Goal: Use online tool/utility: Utilize a website feature to perform a specific function

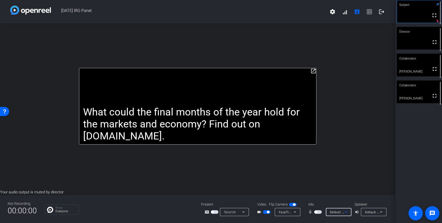
click at [317, 212] on span "button" at bounding box center [318, 212] width 8 height 4
click at [363, 211] on div "Default - MacBook Pro Speakers (Built-in)" at bounding box center [374, 212] width 26 height 8
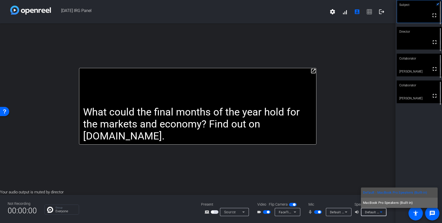
click at [368, 205] on span "MacBook Pro Speakers (Built-in)" at bounding box center [388, 203] width 50 height 6
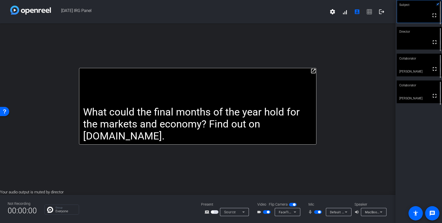
click at [298, 214] on div "FaceTime HD Camera (3A71:F4B5)" at bounding box center [287, 212] width 26 height 8
click at [298, 214] on div at bounding box center [221, 111] width 442 height 223
click at [298, 214] on div "FaceTime HD Camera (3A71:F4B5)" at bounding box center [287, 212] width 26 height 8
click at [304, 194] on span "HD USB CAMERA (32e4:0317)" at bounding box center [298, 193] width 45 height 6
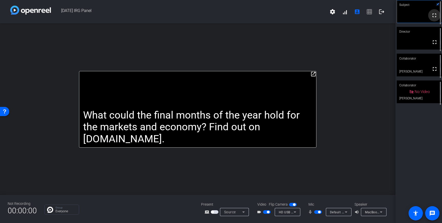
click at [435, 15] on span at bounding box center [434, 15] width 12 height 12
click at [282, 210] on span "HD USB CAMERA (32e4:0317)" at bounding box center [301, 212] width 45 height 4
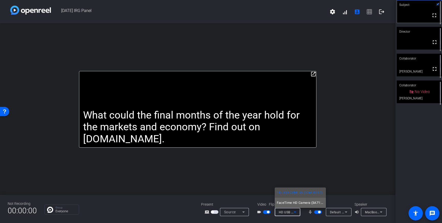
click at [286, 205] on span "FaceTime HD Camera (3A71:F4B5)" at bounding box center [299, 203] width 47 height 6
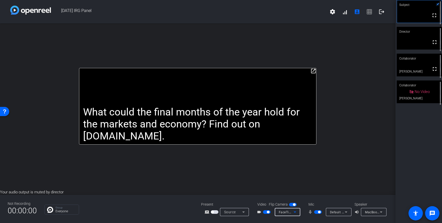
click at [314, 211] on span "button" at bounding box center [318, 212] width 8 height 4
click at [314, 210] on button "button" at bounding box center [318, 212] width 8 height 4
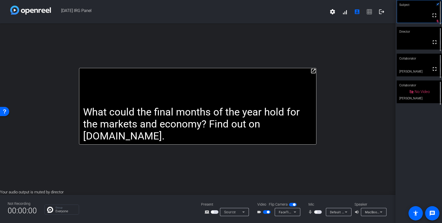
click at [314, 210] on button "button" at bounding box center [318, 212] width 8 height 4
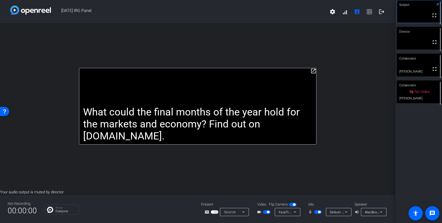
click at [314, 210] on button "button" at bounding box center [318, 212] width 8 height 4
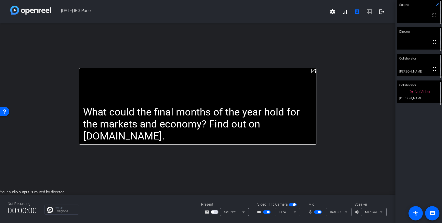
click at [314, 210] on button "button" at bounding box center [318, 212] width 8 height 4
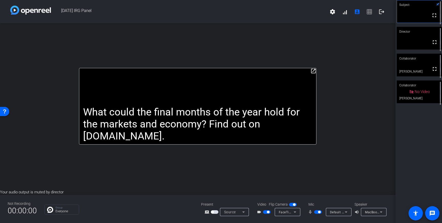
click at [314, 210] on button "button" at bounding box center [318, 212] width 8 height 4
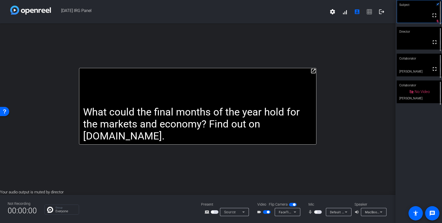
click at [314, 210] on button "button" at bounding box center [318, 212] width 8 height 4
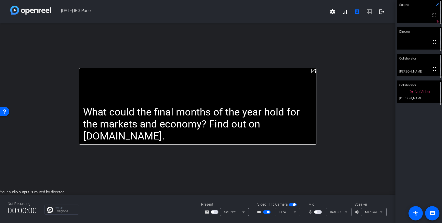
click at [314, 210] on button "button" at bounding box center [318, 212] width 8 height 4
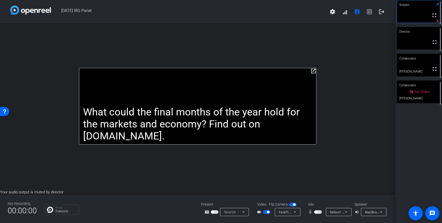
click at [314, 210] on button "button" at bounding box center [318, 212] width 8 height 4
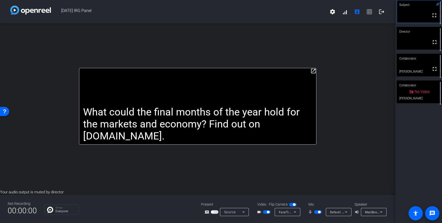
click at [314, 210] on button "button" at bounding box center [318, 212] width 8 height 4
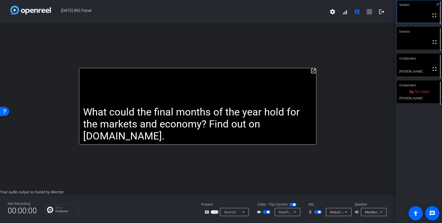
click at [314, 210] on button "button" at bounding box center [318, 212] width 8 height 4
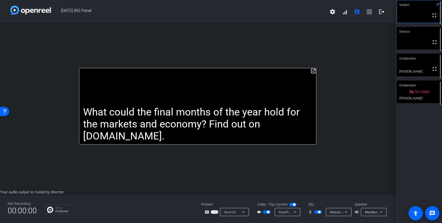
click at [314, 210] on button "button" at bounding box center [318, 212] width 8 height 4
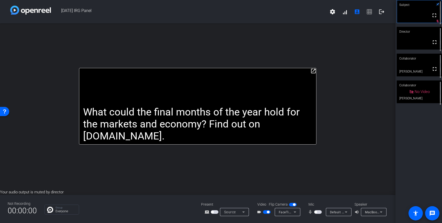
click at [314, 210] on button "button" at bounding box center [318, 212] width 8 height 4
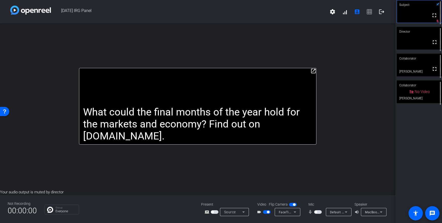
click at [314, 210] on button "button" at bounding box center [318, 212] width 8 height 4
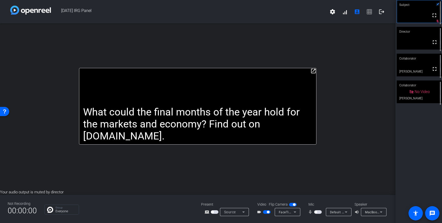
click at [314, 210] on button "button" at bounding box center [318, 212] width 8 height 4
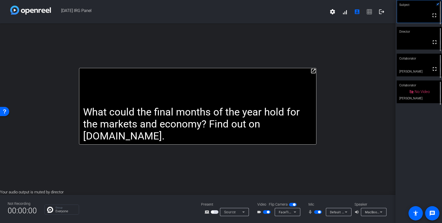
click at [314, 210] on button "button" at bounding box center [318, 212] width 8 height 4
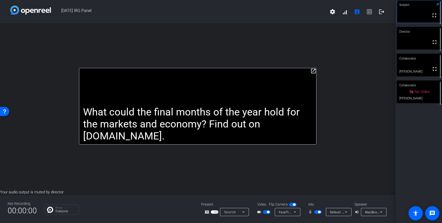
click at [314, 210] on button "button" at bounding box center [318, 212] width 8 height 4
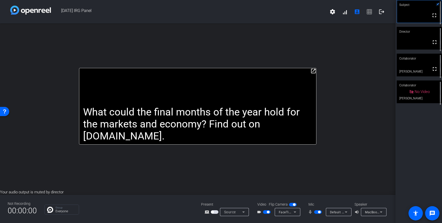
click at [314, 210] on button "button" at bounding box center [318, 212] width 8 height 4
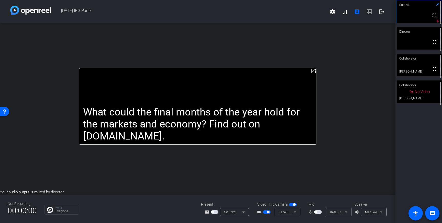
click at [314, 210] on button "button" at bounding box center [318, 212] width 8 height 4
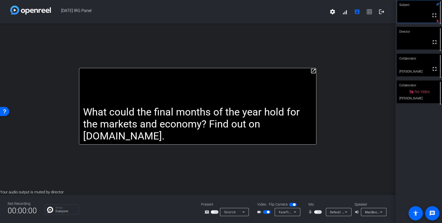
click at [314, 210] on button "button" at bounding box center [318, 212] width 8 height 4
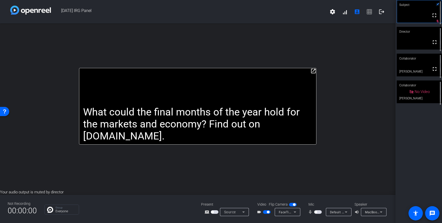
click at [314, 210] on button "button" at bounding box center [318, 212] width 8 height 4
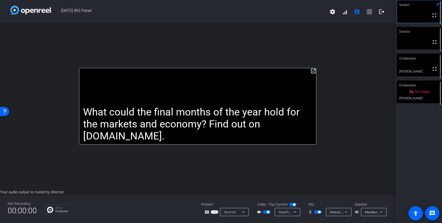
click at [314, 210] on button "button" at bounding box center [318, 212] width 8 height 4
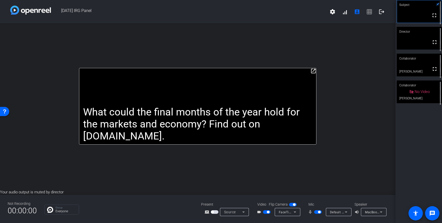
click at [314, 210] on button "button" at bounding box center [318, 212] width 8 height 4
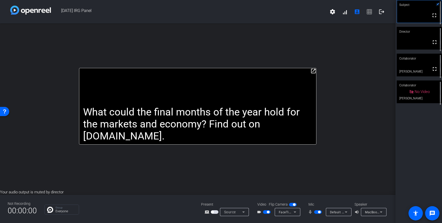
click at [314, 210] on button "button" at bounding box center [318, 212] width 8 height 4
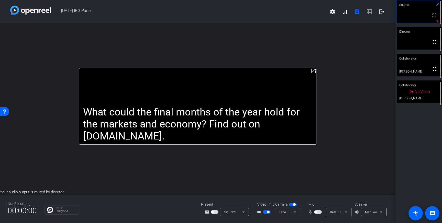
click at [314, 210] on button "button" at bounding box center [318, 212] width 8 height 4
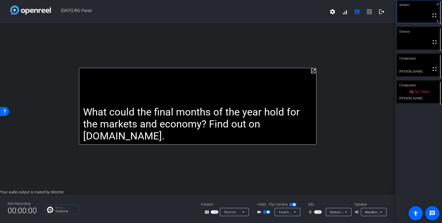
click at [314, 210] on button "button" at bounding box center [318, 212] width 8 height 4
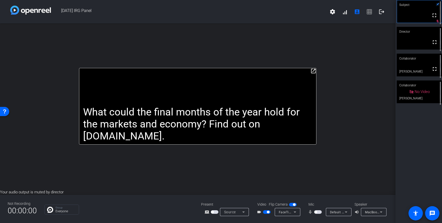
click at [314, 210] on button "button" at bounding box center [318, 212] width 8 height 4
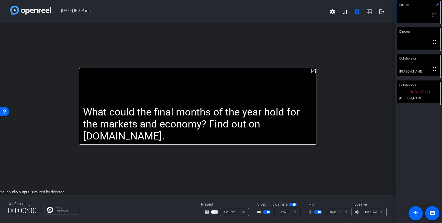
click at [314, 210] on button "button" at bounding box center [318, 212] width 8 height 4
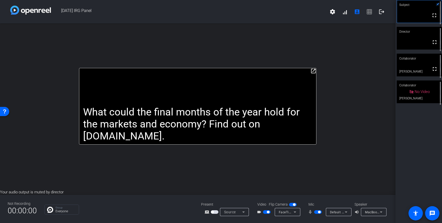
click at [314, 210] on button "button" at bounding box center [318, 212] width 8 height 4
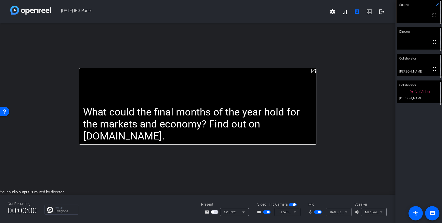
click at [314, 210] on button "button" at bounding box center [318, 212] width 8 height 4
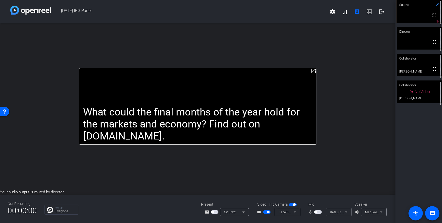
click at [314, 210] on button "button" at bounding box center [318, 212] width 8 height 4
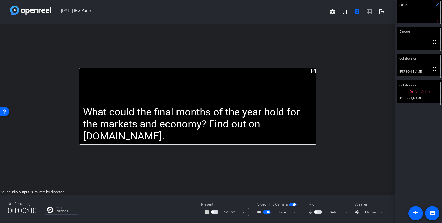
click at [314, 210] on button "button" at bounding box center [318, 212] width 8 height 4
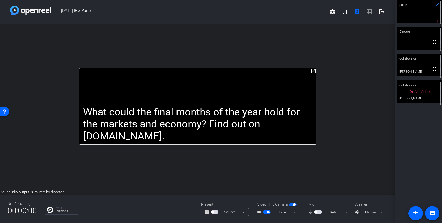
click at [314, 210] on button "button" at bounding box center [318, 212] width 8 height 4
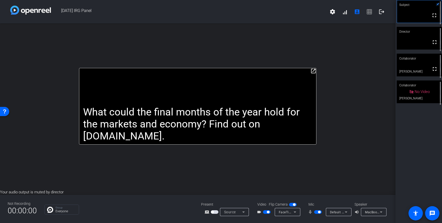
click at [314, 210] on button "button" at bounding box center [318, 212] width 8 height 4
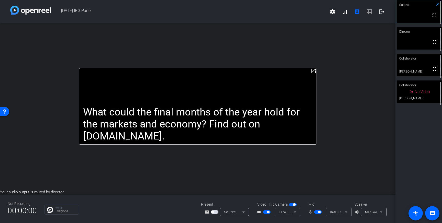
click at [314, 210] on button "button" at bounding box center [318, 212] width 8 height 4
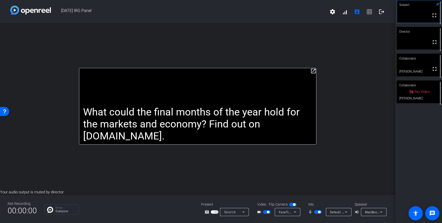
click at [314, 210] on button "button" at bounding box center [318, 212] width 8 height 4
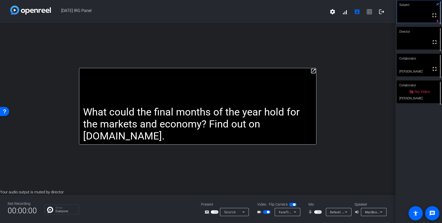
click at [314, 210] on button "button" at bounding box center [318, 212] width 8 height 4
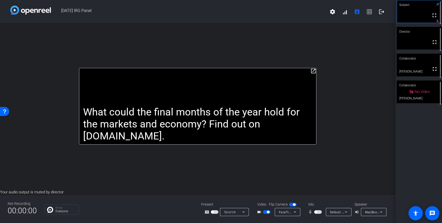
click at [314, 210] on button "button" at bounding box center [318, 212] width 8 height 4
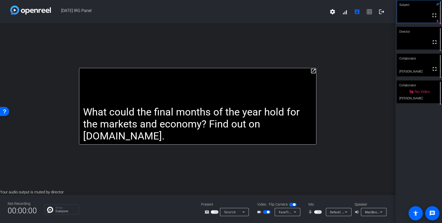
click at [314, 210] on button "button" at bounding box center [318, 212] width 8 height 4
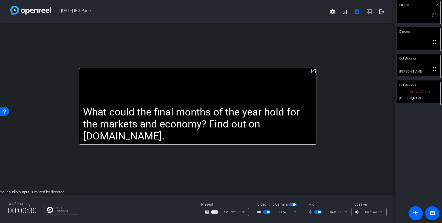
click at [314, 210] on button "button" at bounding box center [318, 212] width 8 height 4
